Goal: Transaction & Acquisition: Purchase product/service

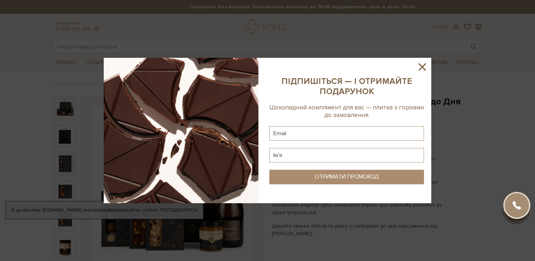
click at [422, 70] on icon at bounding box center [422, 67] width 12 height 12
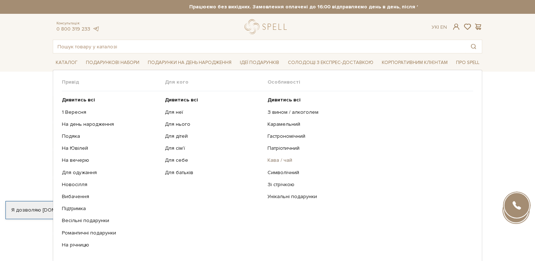
click at [276, 163] on link "Кава / чай" at bounding box center [368, 160] width 200 height 7
click at [277, 63] on span "Ідеї подарунків" at bounding box center [259, 62] width 45 height 11
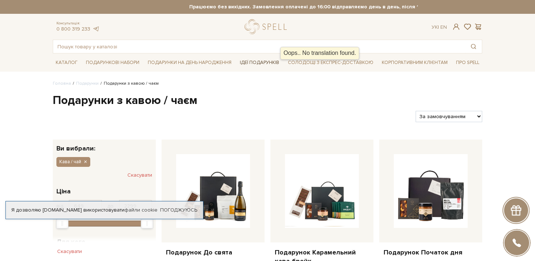
click at [277, 63] on span "Ідеї подарунків" at bounding box center [259, 62] width 45 height 11
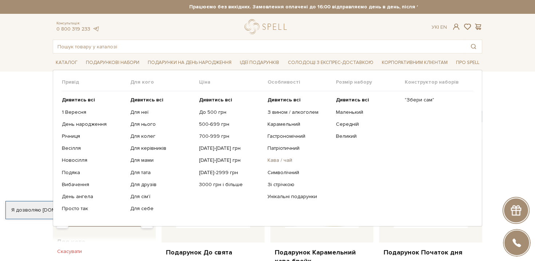
click at [283, 163] on link "Кава / чай" at bounding box center [299, 160] width 63 height 7
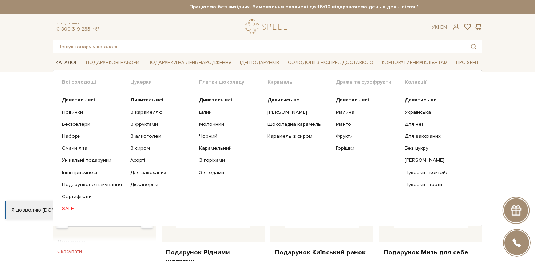
click at [65, 61] on span "Каталог" at bounding box center [67, 62] width 28 height 11
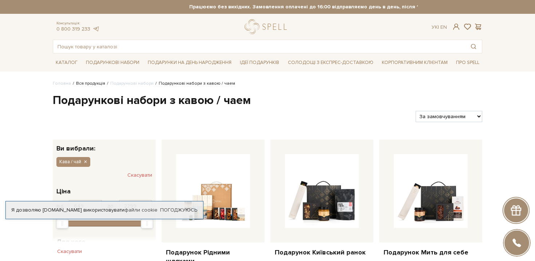
click at [95, 83] on link "Вся продукція" at bounding box center [90, 83] width 29 height 5
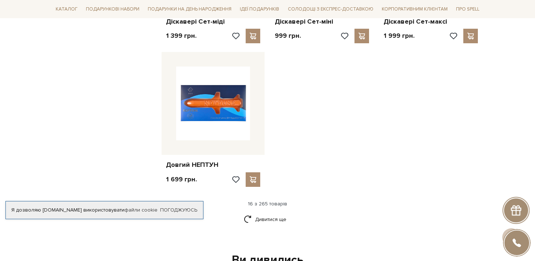
scroll to position [884, 0]
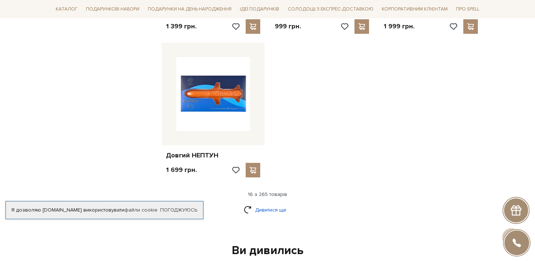
click at [265, 211] on link "Дивитися ще" at bounding box center [267, 210] width 47 height 13
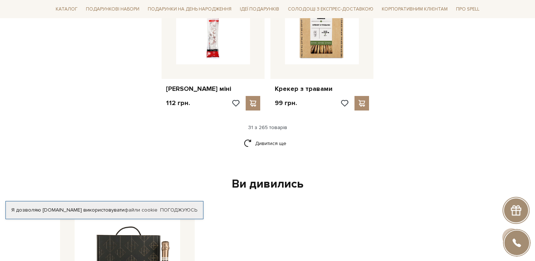
scroll to position [1740, 0]
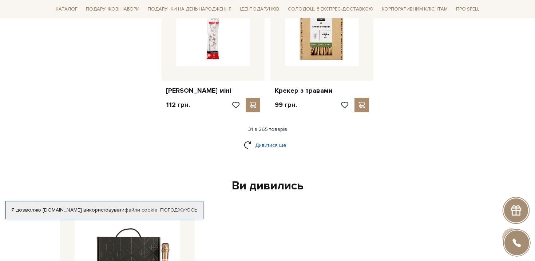
click at [268, 147] on link "Дивитися ще" at bounding box center [267, 145] width 47 height 13
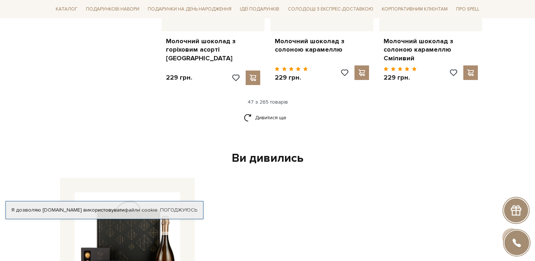
scroll to position [2567, 0]
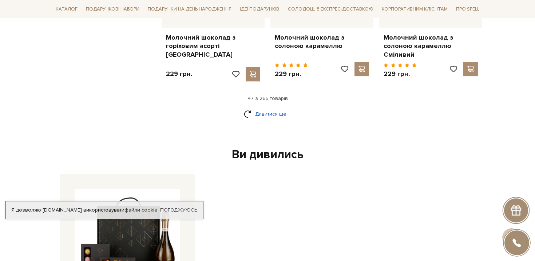
click at [260, 108] on link "Дивитися ще" at bounding box center [267, 114] width 47 height 13
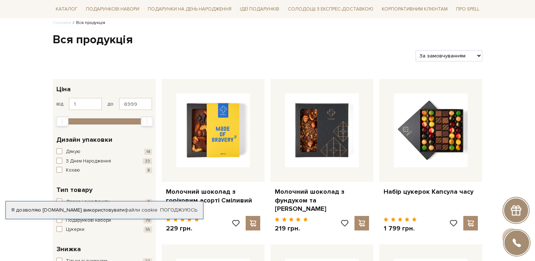
scroll to position [0, 0]
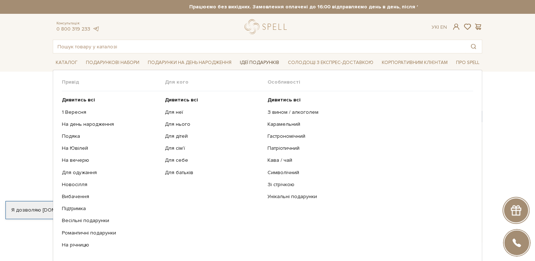
click at [273, 63] on span "Ідеї подарунків" at bounding box center [259, 62] width 45 height 11
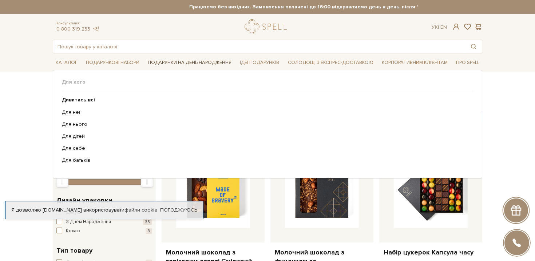
click at [208, 62] on span "Подарунки на День народження" at bounding box center [190, 62] width 90 height 11
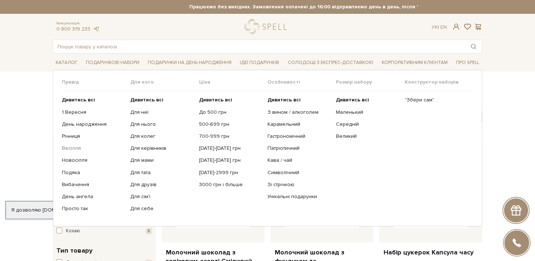
click at [70, 150] on link "Весілля" at bounding box center [93, 148] width 63 height 7
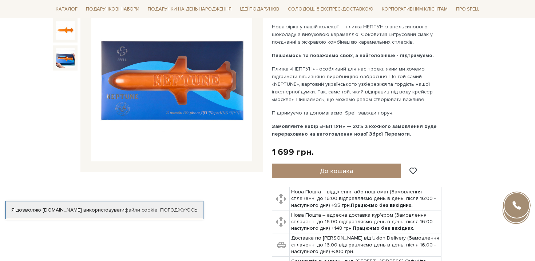
scroll to position [106, 0]
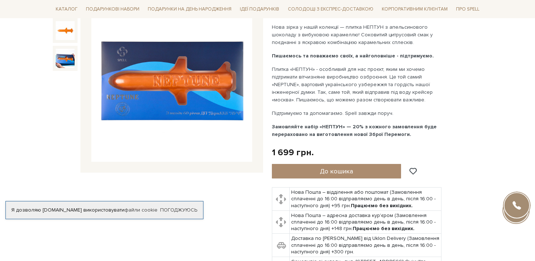
click at [126, 107] on img at bounding box center [171, 81] width 161 height 161
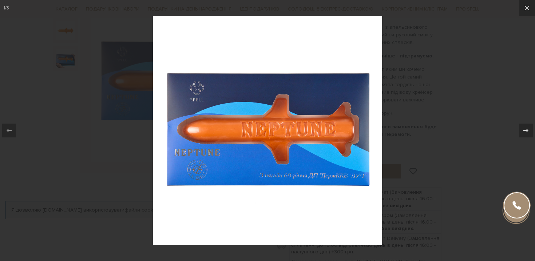
click at [112, 110] on div at bounding box center [267, 130] width 535 height 261
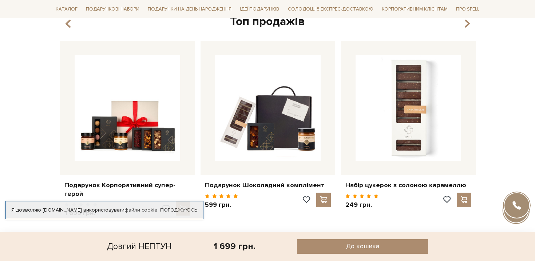
scroll to position [917, 0]
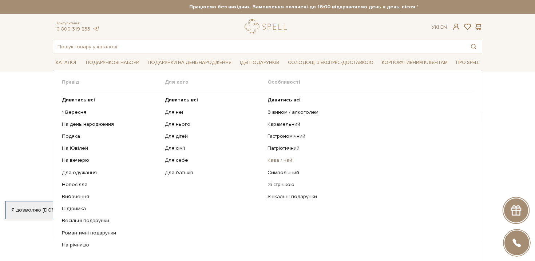
click at [281, 161] on link "Кава / чай" at bounding box center [368, 160] width 200 height 7
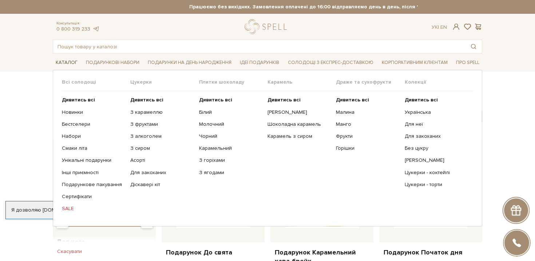
click at [71, 62] on span "Каталог" at bounding box center [67, 62] width 28 height 11
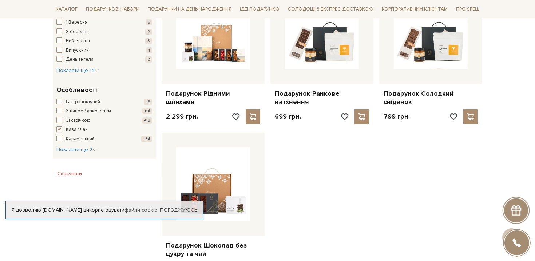
scroll to position [312, 0]
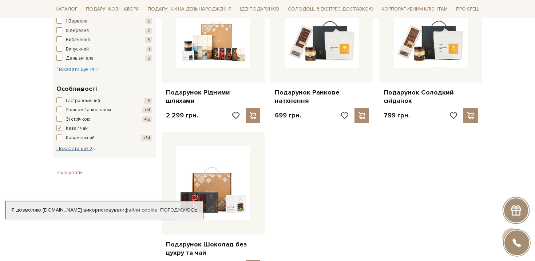
click at [63, 147] on span "Показати ще 2" at bounding box center [76, 149] width 40 height 6
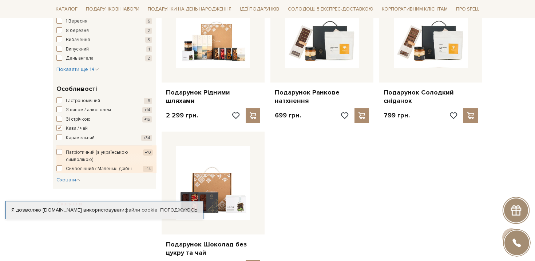
click at [59, 110] on span "button" at bounding box center [59, 110] width 6 height 6
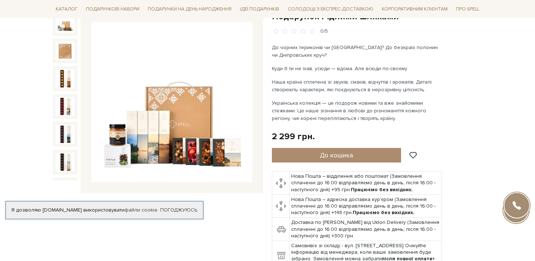
scroll to position [93, 0]
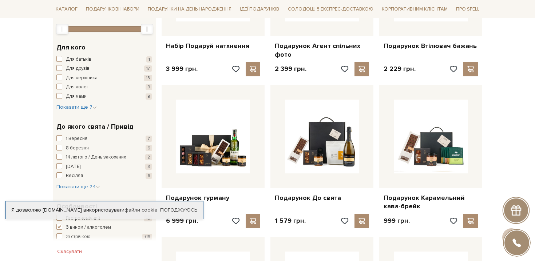
scroll to position [201, 0]
